Goal: Register for event/course

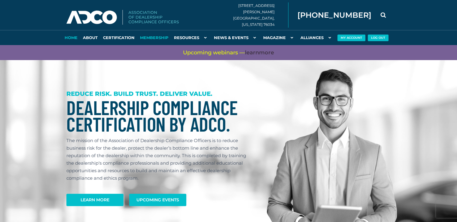
click at [151, 36] on link "Membership" at bounding box center [154, 37] width 34 height 15
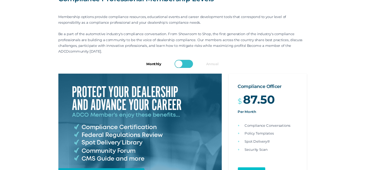
scroll to position [120, 0]
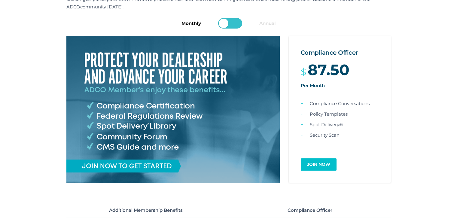
click at [228, 26] on input "checkbox" at bounding box center [231, 24] width 24 height 11
checkbox input "true"
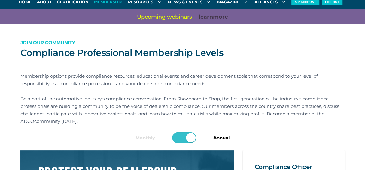
scroll to position [0, 0]
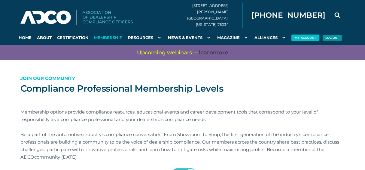
click at [327, 37] on button "Log Out" at bounding box center [332, 38] width 20 height 6
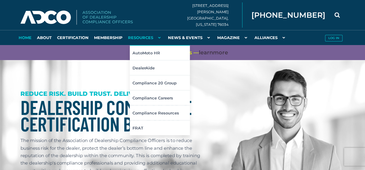
click at [135, 38] on link "Resources" at bounding box center [145, 37] width 40 height 15
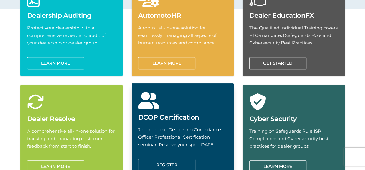
scroll to position [341, 0]
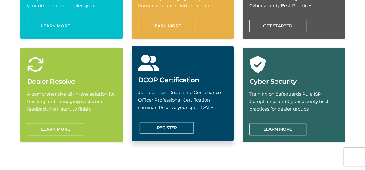
click at [154, 128] on link "Register" at bounding box center [166, 128] width 54 height 12
